Goal: Find specific page/section

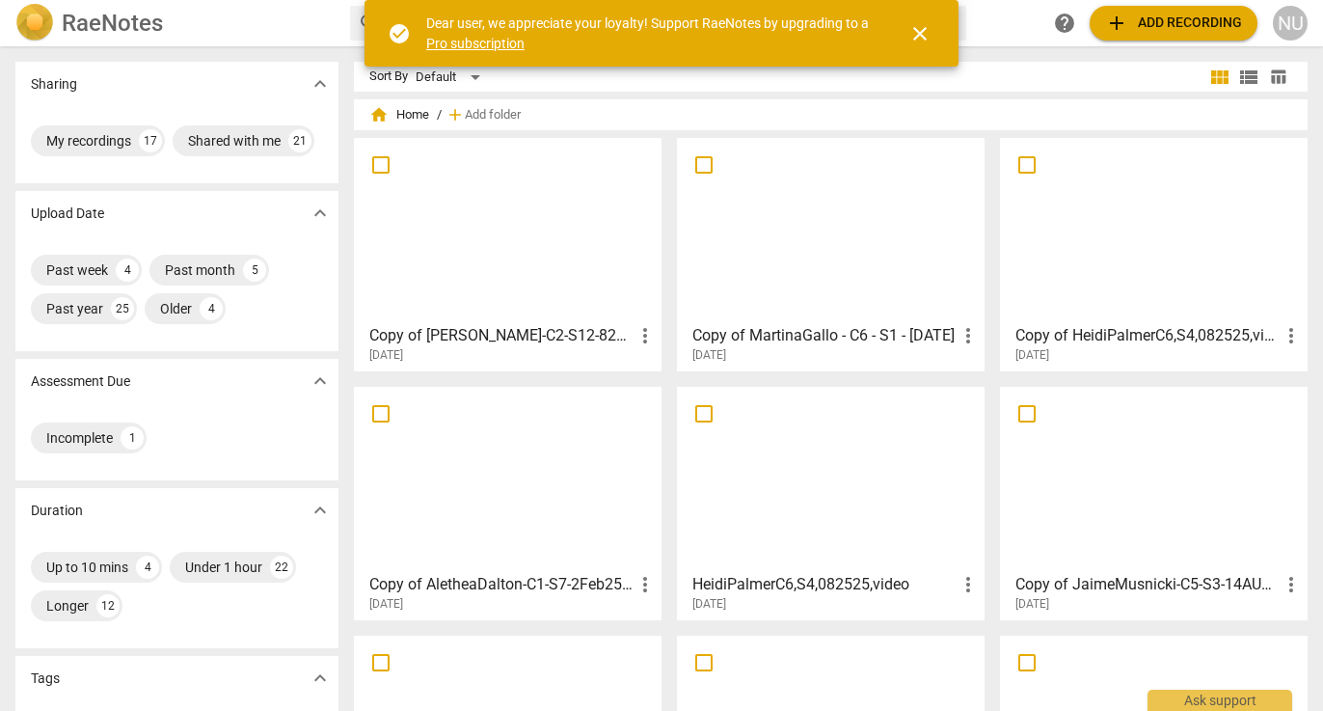
click at [514, 335] on h3 "Copy of [PERSON_NAME]-C2-S12-8252025" at bounding box center [501, 335] width 264 height 23
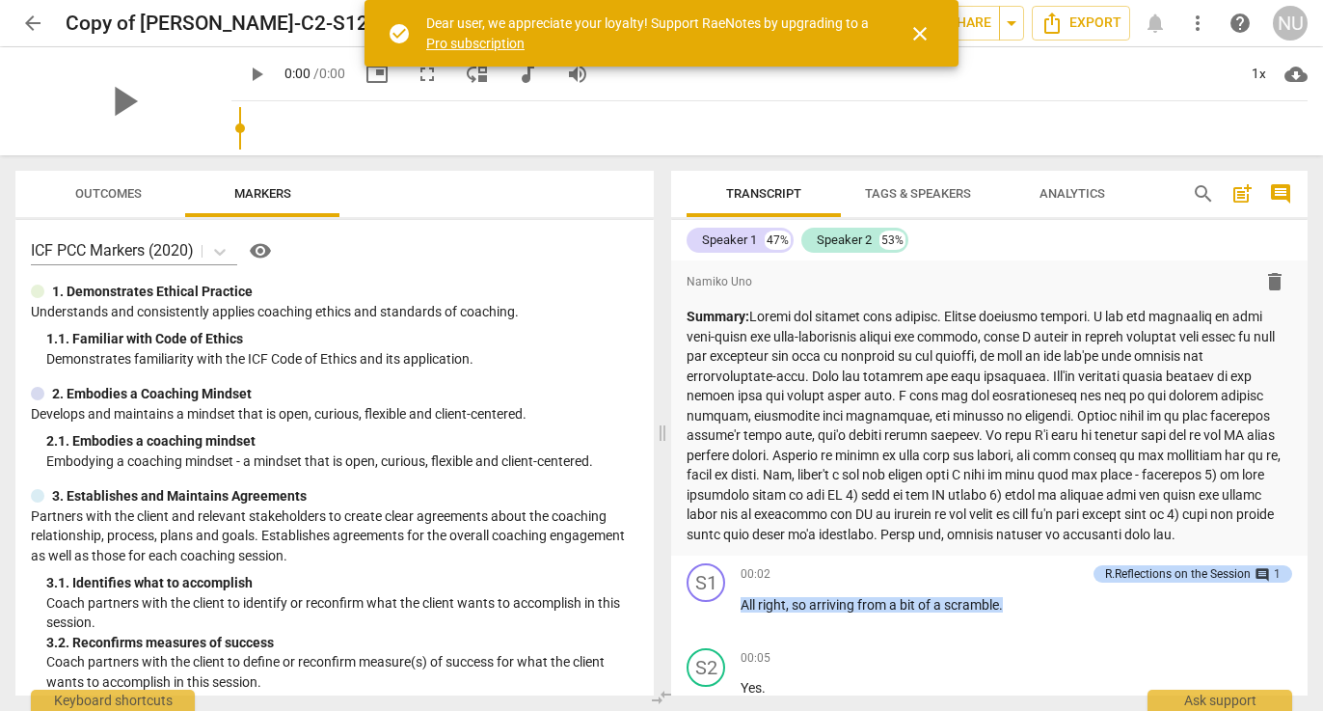
click at [919, 34] on span "close" at bounding box center [919, 33] width 23 height 23
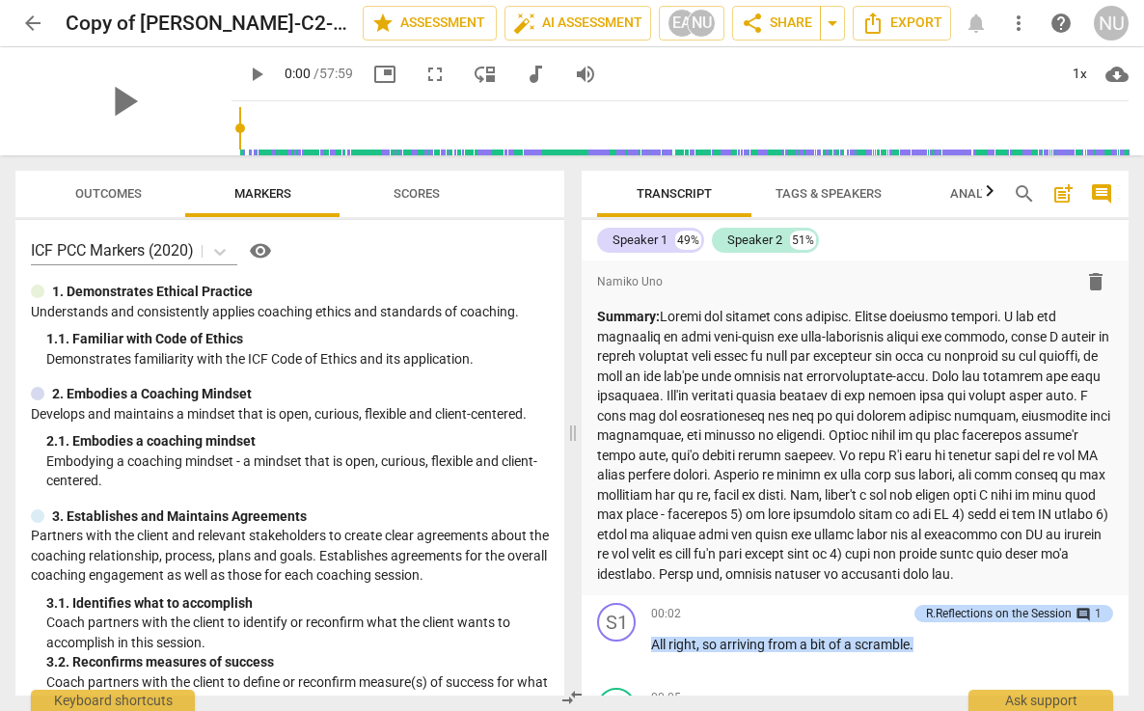
click at [109, 198] on span "Outcomes" at bounding box center [108, 193] width 67 height 14
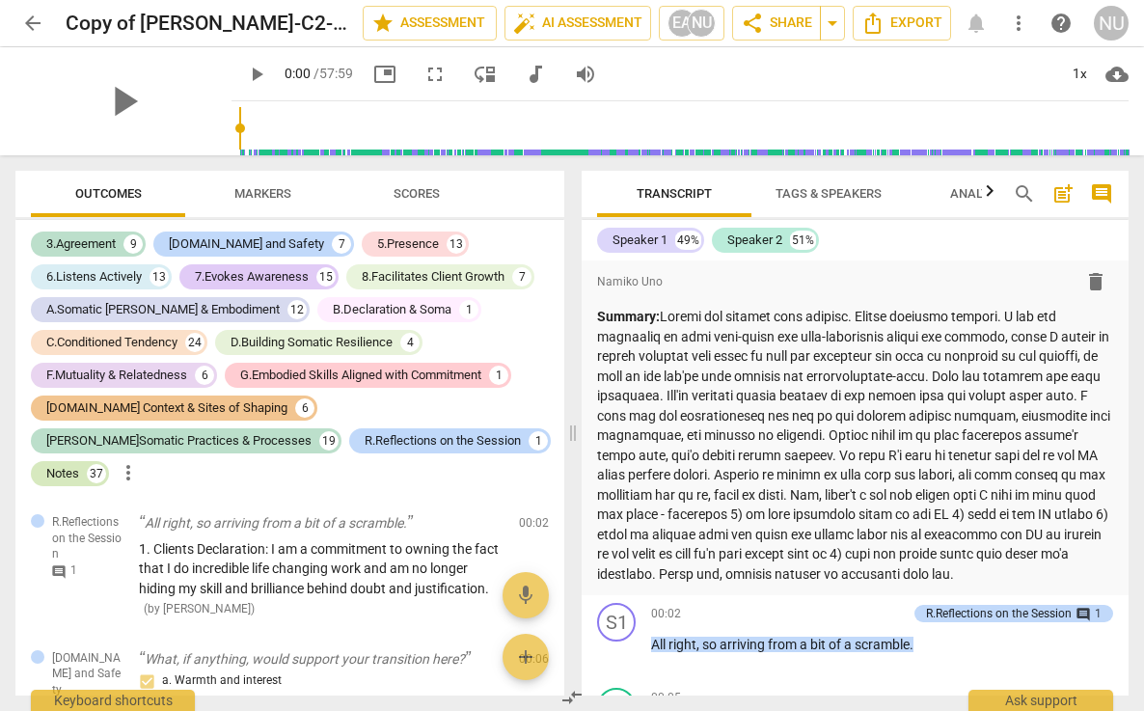
click at [79, 464] on div "Notes" at bounding box center [62, 473] width 33 height 19
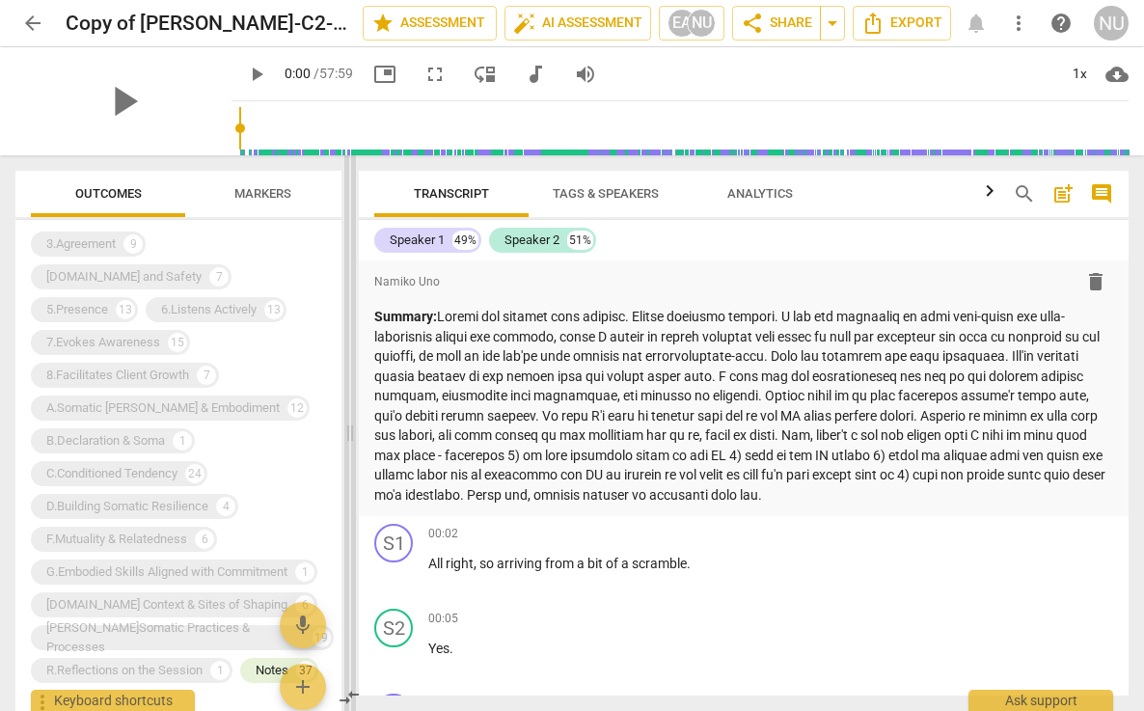
drag, startPoint x: 571, startPoint y: 435, endPoint x: 347, endPoint y: 422, distance: 224.1
click at [347, 422] on span at bounding box center [350, 432] width 12 height 555
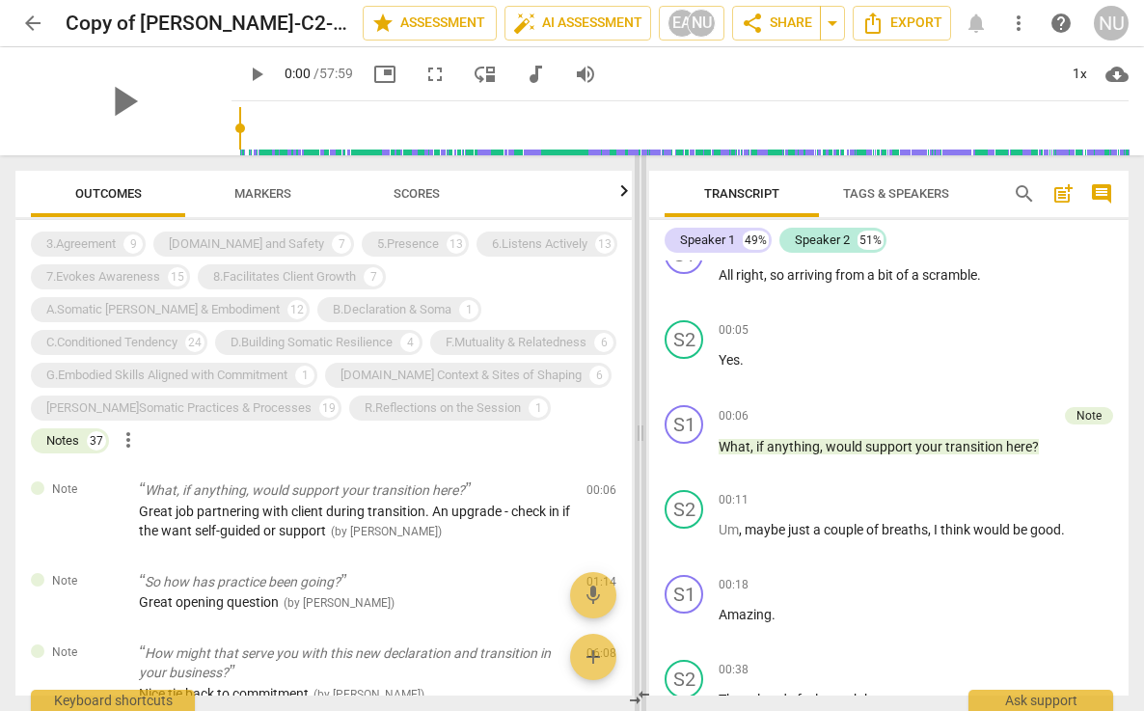
scroll to position [545, 0]
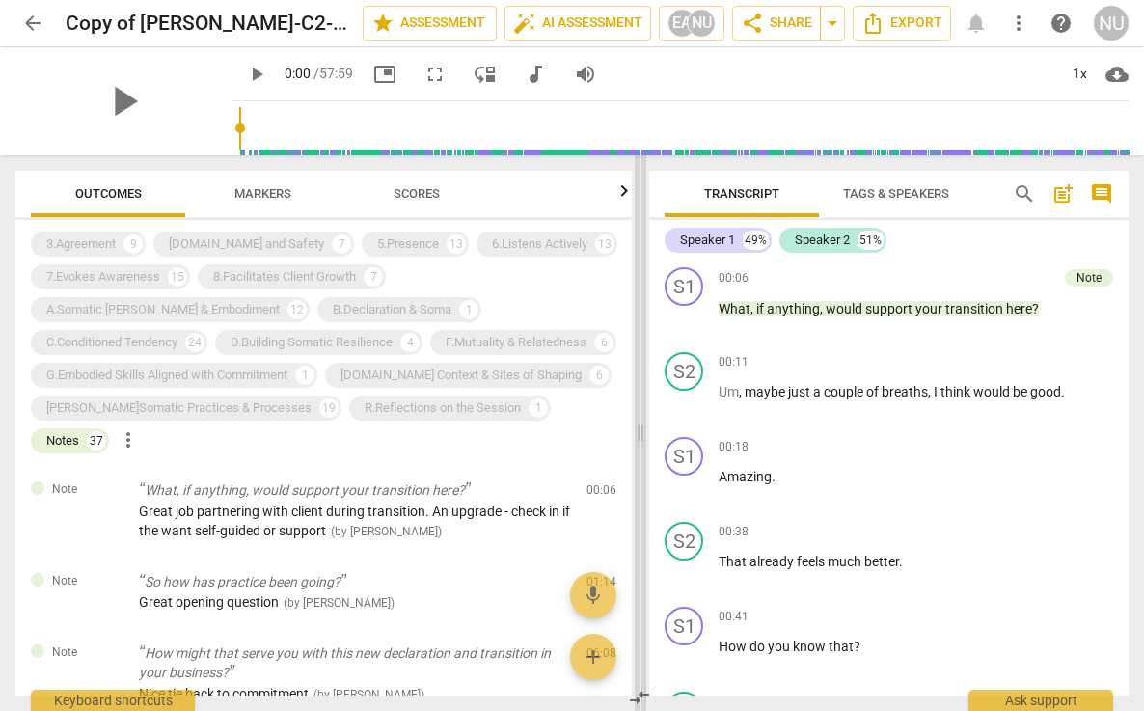
drag, startPoint x: 349, startPoint y: 437, endPoint x: 640, endPoint y: 419, distance: 291.7
click at [640, 419] on span at bounding box center [640, 432] width 12 height 555
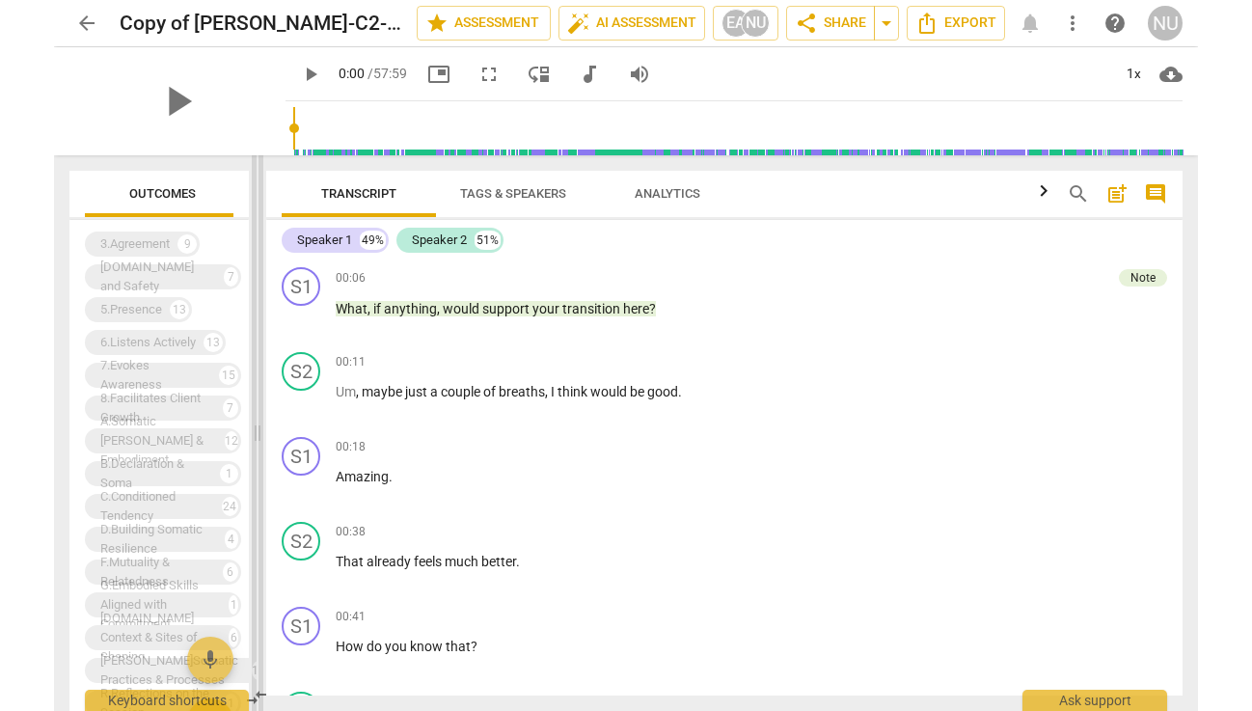
scroll to position [11832, 0]
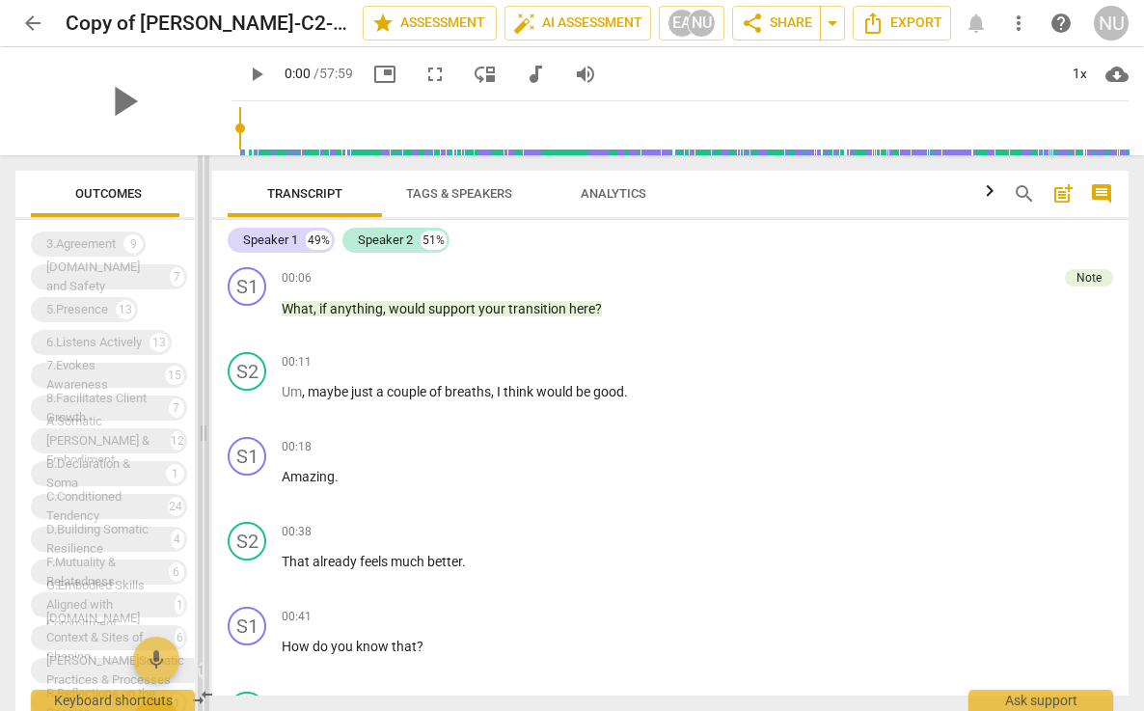
drag, startPoint x: 645, startPoint y: 432, endPoint x: 208, endPoint y: 436, distance: 436.8
click at [208, 436] on span at bounding box center [204, 432] width 12 height 555
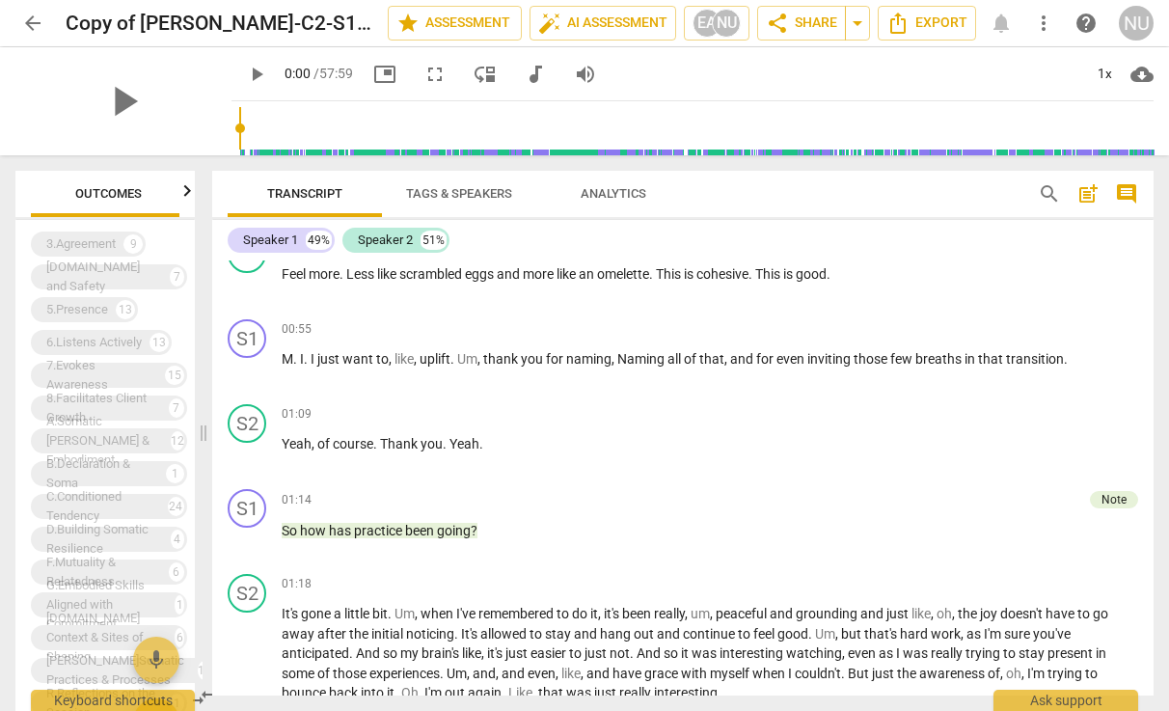
scroll to position [878, 0]
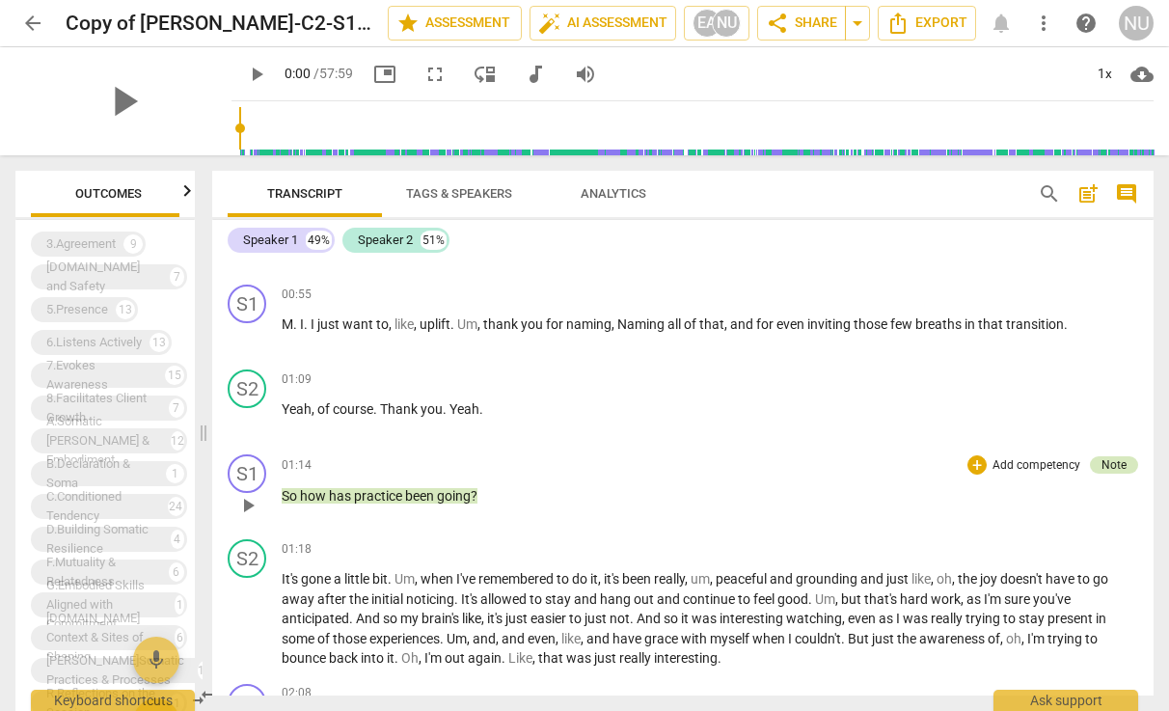
click at [1110, 465] on div "Note" at bounding box center [1113, 464] width 25 height 17
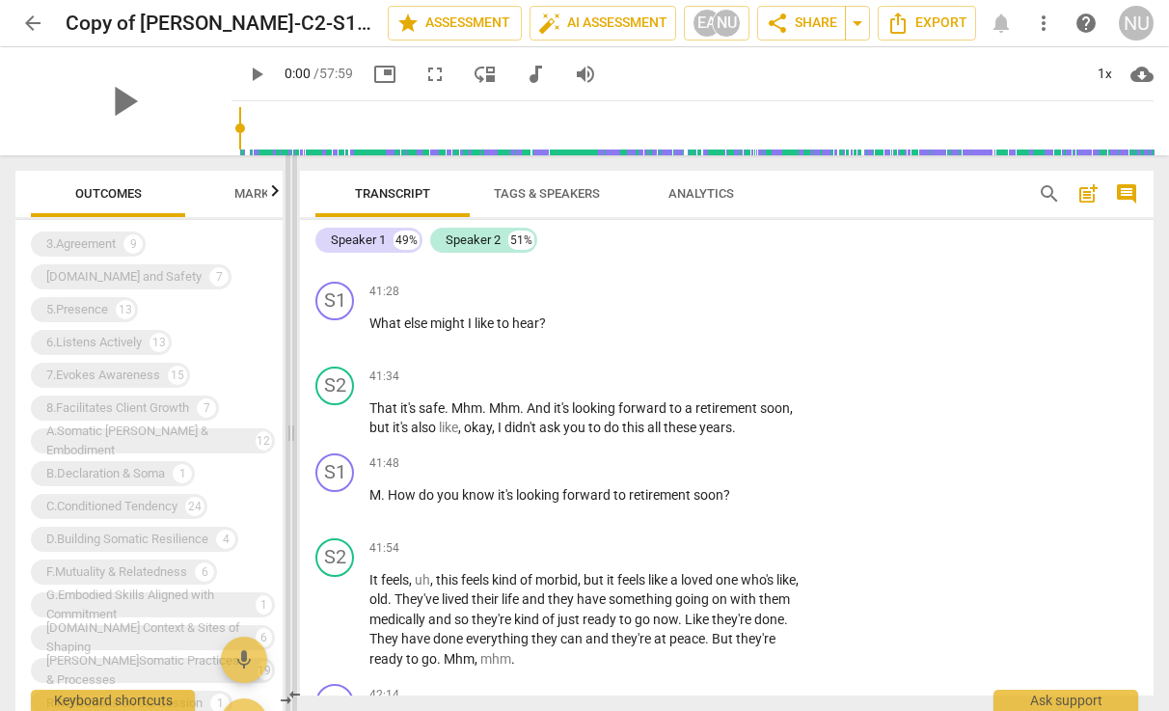
scroll to position [7766, 0]
drag, startPoint x: 495, startPoint y: 428, endPoint x: 293, endPoint y: 413, distance: 202.1
click at [293, 413] on span at bounding box center [291, 432] width 12 height 555
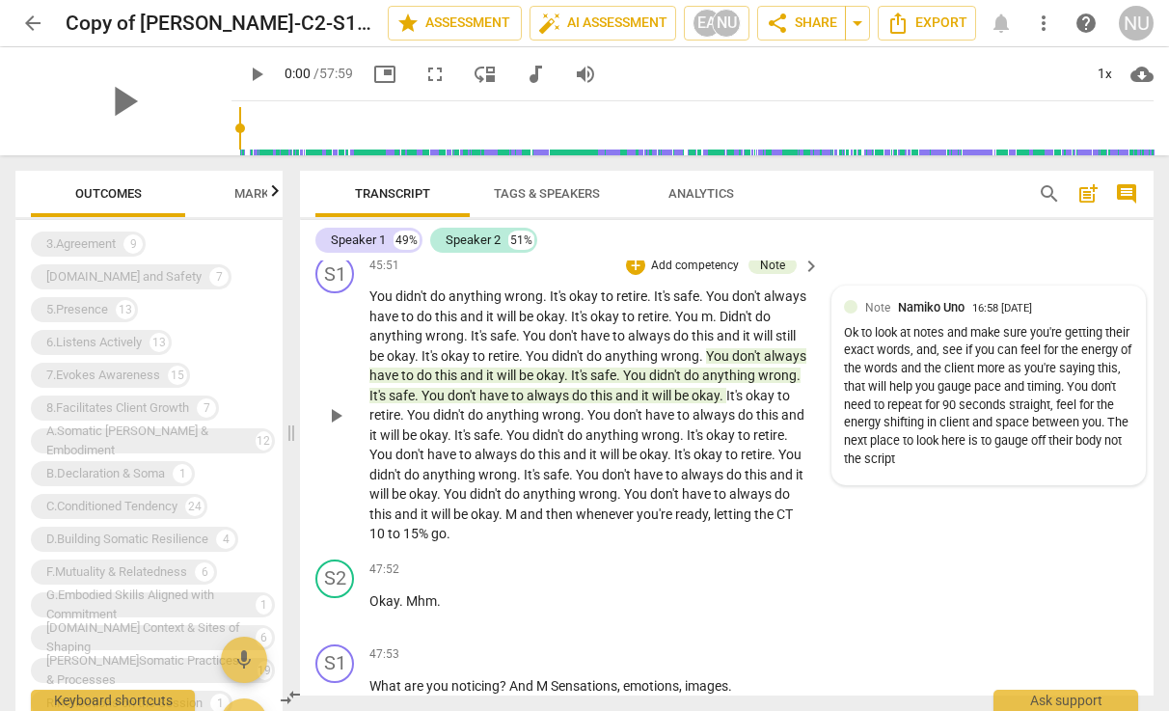
scroll to position [22401, 0]
